Goal: Submit feedback/report problem

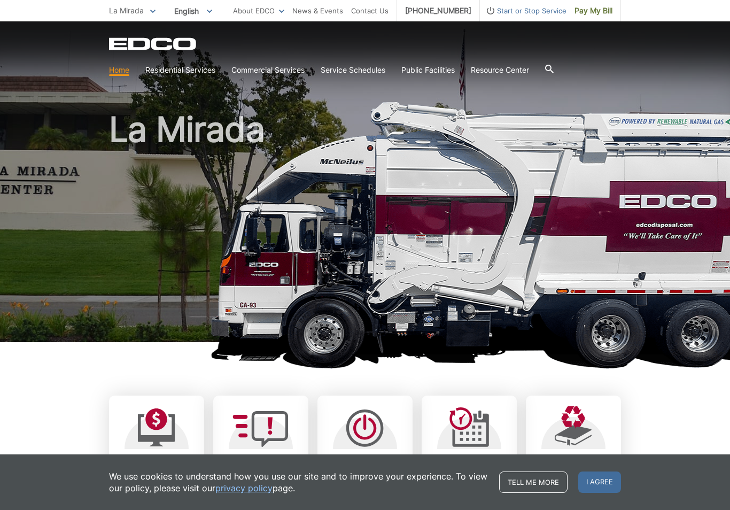
click at [0, 0] on link "Trash" at bounding box center [0, 0] width 0 height 0
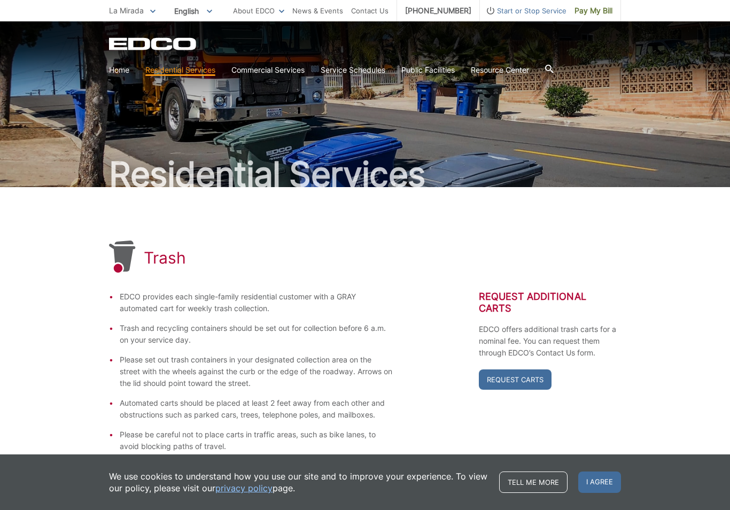
click at [528, 377] on link "Request Carts" at bounding box center [515, 379] width 73 height 20
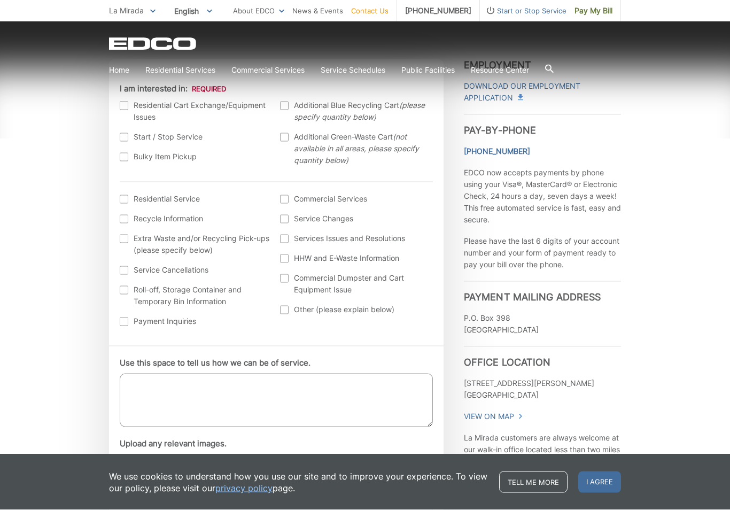
scroll to position [347, 0]
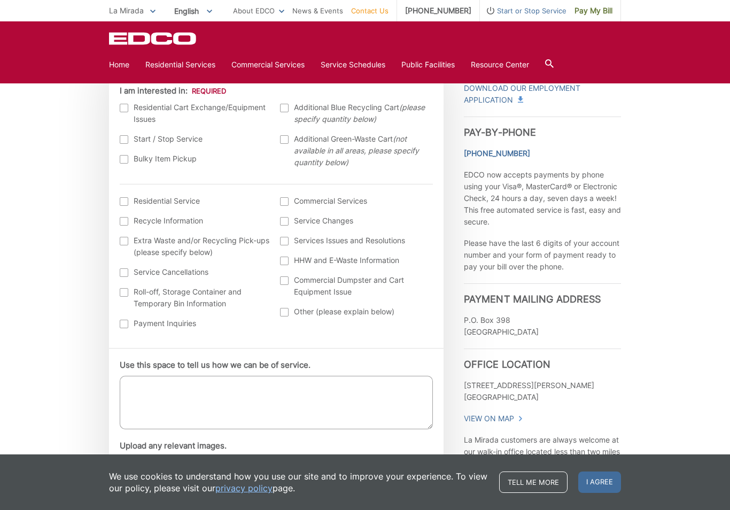
click at [127, 109] on div at bounding box center [124, 108] width 9 height 9
click at [0, 0] on input "I am interested in:" at bounding box center [0, 0] width 0 height 0
click at [285, 384] on textarea "Use this space to tell us how we can be of service." at bounding box center [276, 402] width 313 height 53
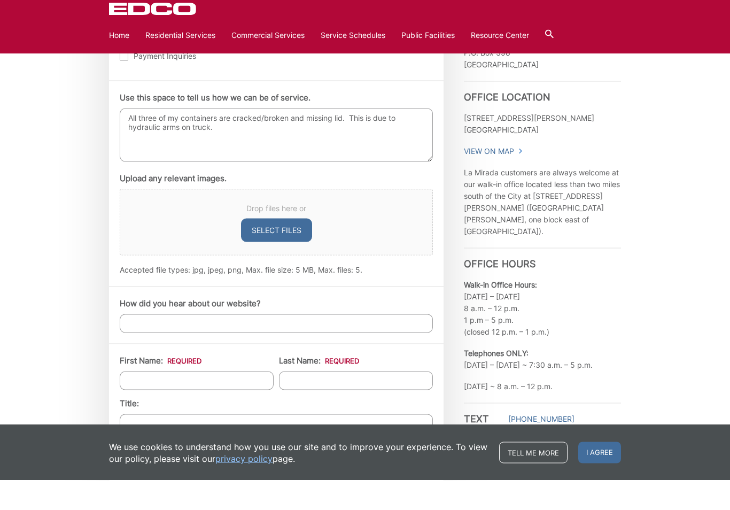
scroll to position [608, 0]
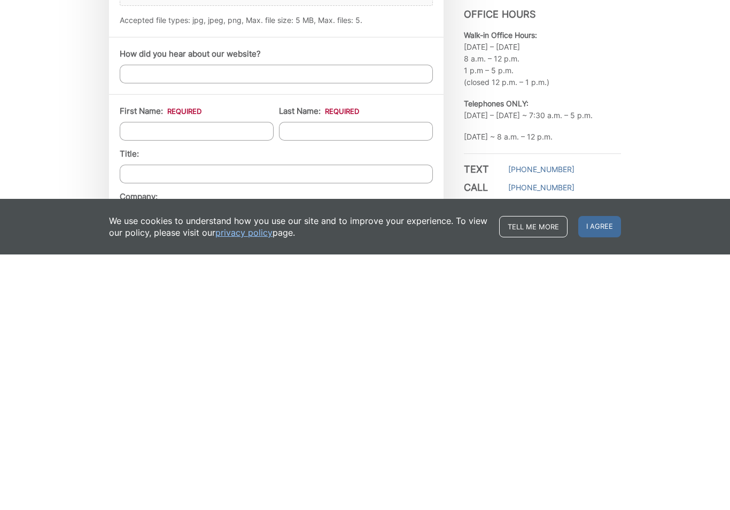
type textarea "All three of my containers are cracked/broken and missing lid. This is due to h…"
click at [237, 377] on input "First Name: *" at bounding box center [197, 386] width 154 height 19
